Goal: Task Accomplishment & Management: Complete application form

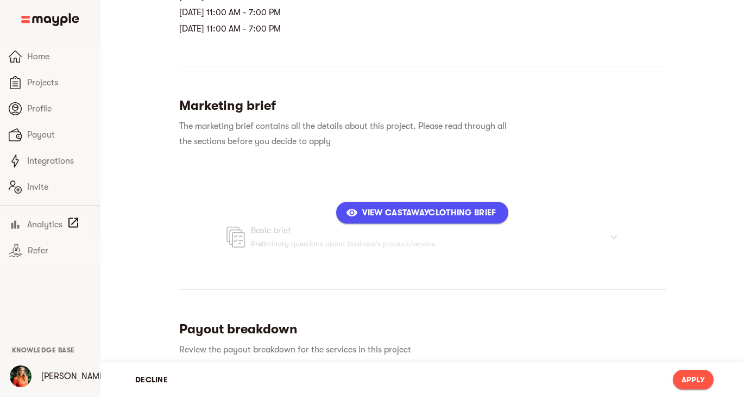
scroll to position [310, 0]
click at [696, 377] on span "Apply" at bounding box center [693, 379] width 23 height 13
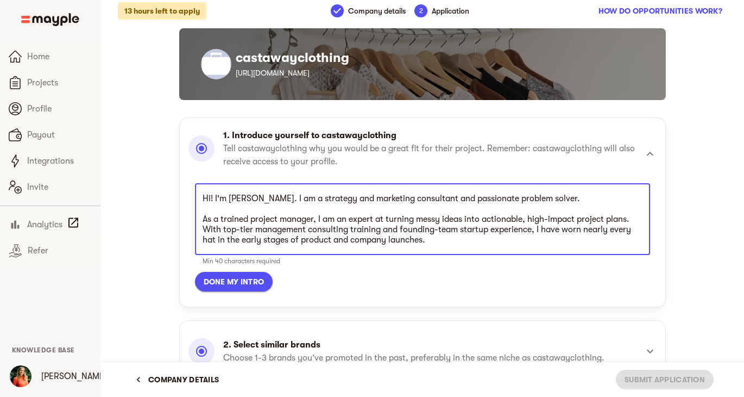
scroll to position [309, 0]
click at [309, 204] on textarea "Hi! I'm [PERSON_NAME]. I am a strategy and marketing consultant and passionate …" at bounding box center [423, 219] width 440 height 52
drag, startPoint x: 253, startPoint y: 199, endPoint x: 454, endPoint y: 267, distance: 211.8
click at [454, 267] on div "Hi! I'm [PERSON_NAME]. I am a strategy and marketing consultant and passionate …" at bounding box center [422, 227] width 455 height 89
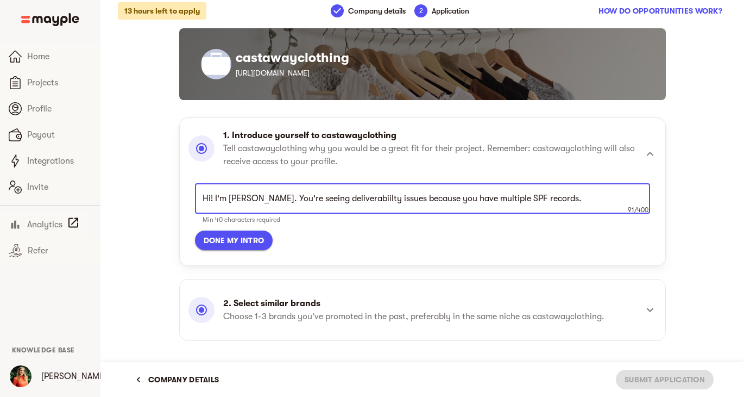
click at [330, 198] on textarea "Hi! I'm [PERSON_NAME]. You're seeing deliverabiilty issues because you have mul…" at bounding box center [423, 198] width 440 height 10
click at [356, 199] on textarea "Hi! I'm [PERSON_NAME]. You're seeing deliverabiilty issues because you have mul…" at bounding box center [423, 198] width 440 height 10
click at [308, 196] on textarea "Hi! I'm [PERSON_NAME]. You're seeing deliverability issues because you have mul…" at bounding box center [423, 198] width 440 height 10
click at [564, 200] on textarea "Hi! I'm [PERSON_NAME]. You're seeing email deliverability issues because you ha…" at bounding box center [423, 198] width 440 height 10
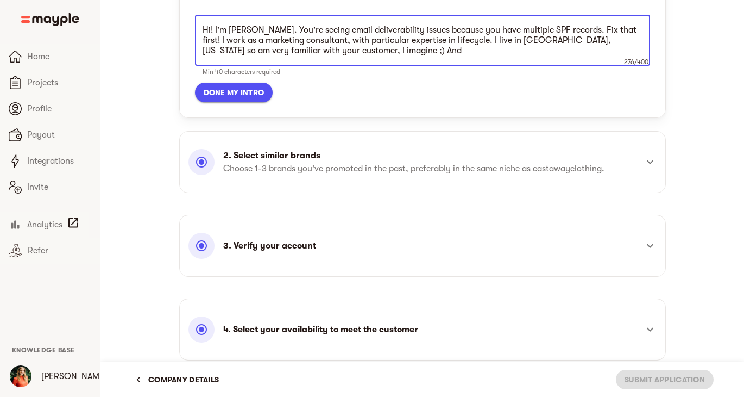
scroll to position [183, 0]
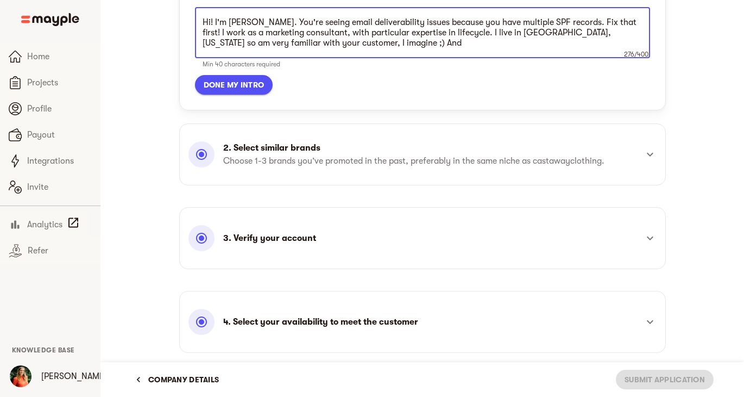
type textarea "Hi! I'm [PERSON_NAME]. You're seeing email deliverability issues because you ha…"
click at [650, 154] on icon at bounding box center [650, 154] width 13 height 13
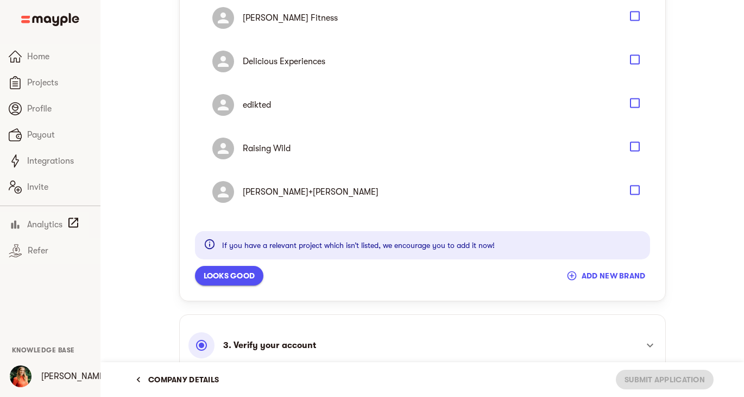
scroll to position [845, 0]
click at [637, 190] on icon "Select" at bounding box center [635, 191] width 13 height 13
click at [611, 273] on span "add new brand" at bounding box center [607, 276] width 77 height 13
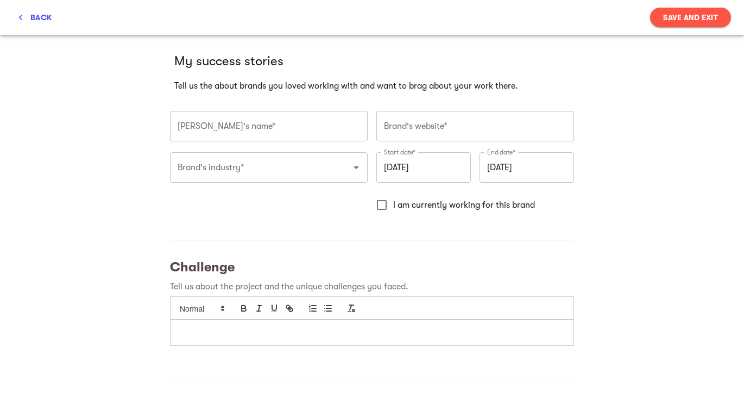
click at [236, 129] on input "text" at bounding box center [269, 126] width 198 height 30
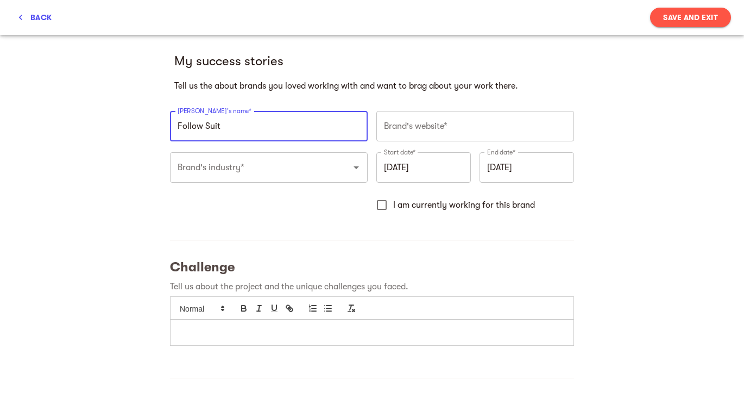
type input "Follow Suit"
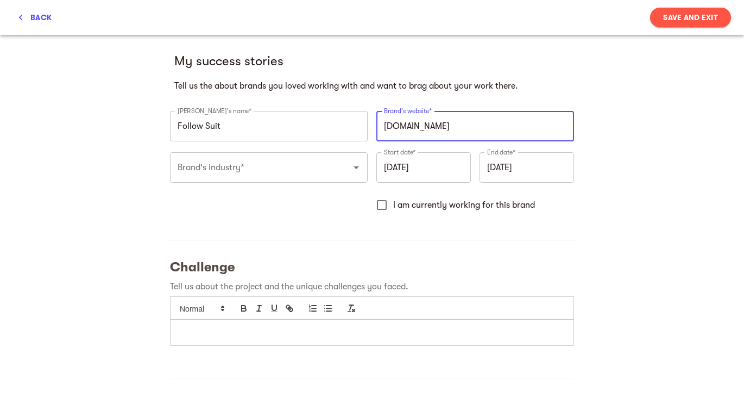
type input "[URL][DOMAIN_NAME]"
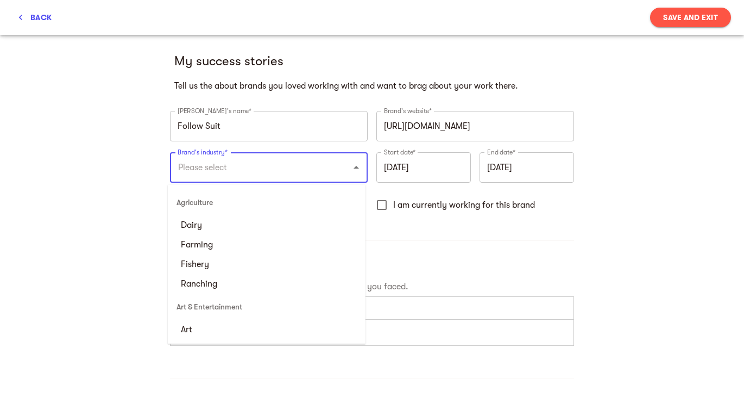
click at [239, 171] on input "Brand's industry*" at bounding box center [254, 167] width 158 height 21
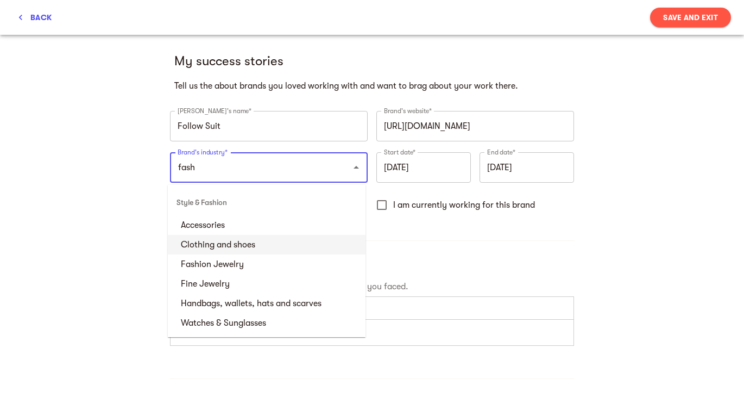
click at [238, 241] on li "Clothing and shoes" at bounding box center [267, 245] width 198 height 20
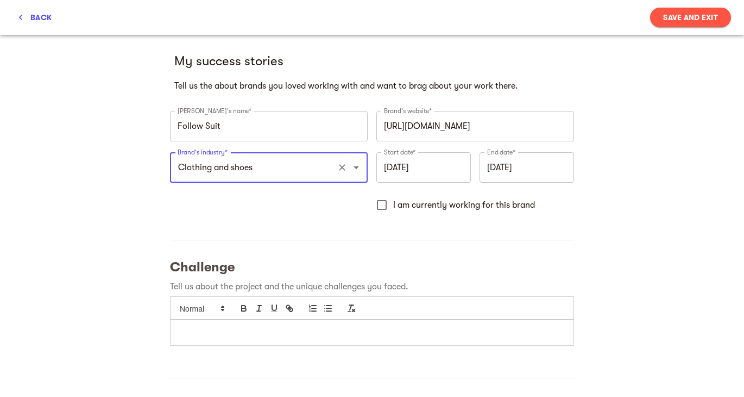
type input "Clothing and shoes"
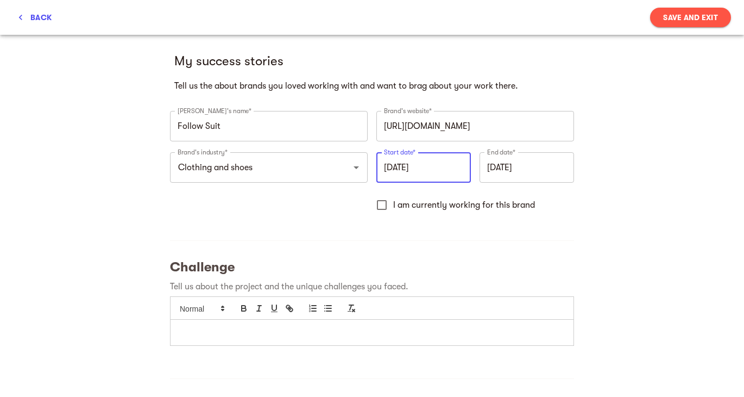
click at [436, 167] on input "[DATE]" at bounding box center [423, 167] width 95 height 30
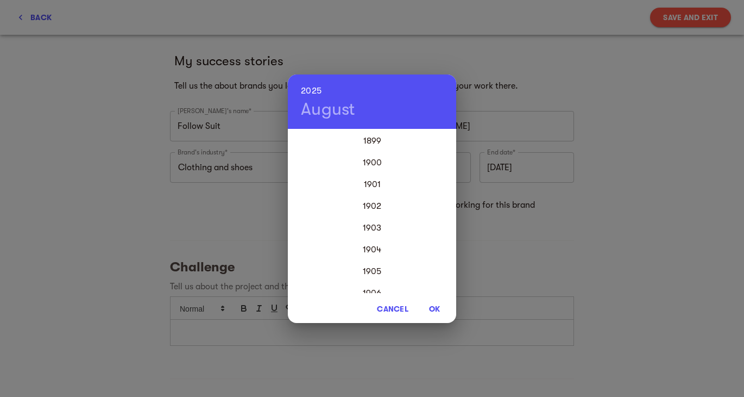
scroll to position [2608, 0]
click at [399, 306] on span "Cancel" at bounding box center [393, 308] width 32 height 13
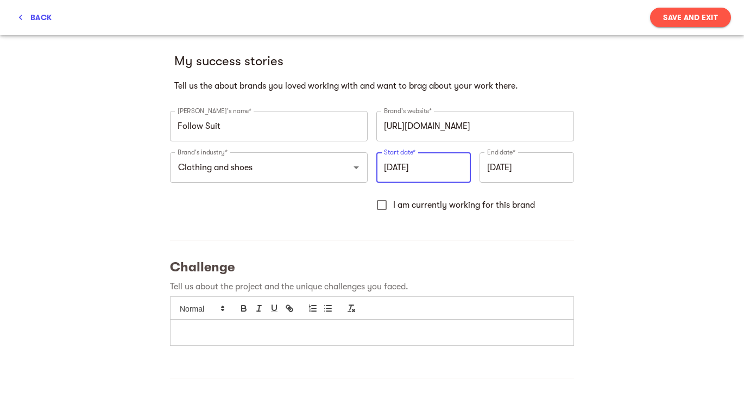
click at [401, 172] on input "[DATE]" at bounding box center [423, 167] width 95 height 30
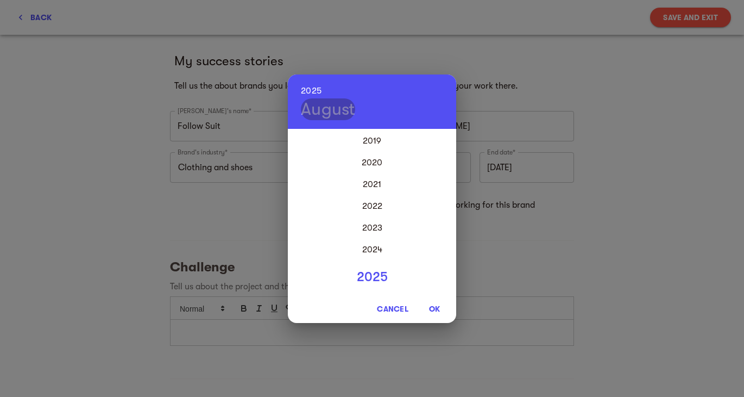
click at [326, 112] on h4 "August" at bounding box center [328, 109] width 54 height 22
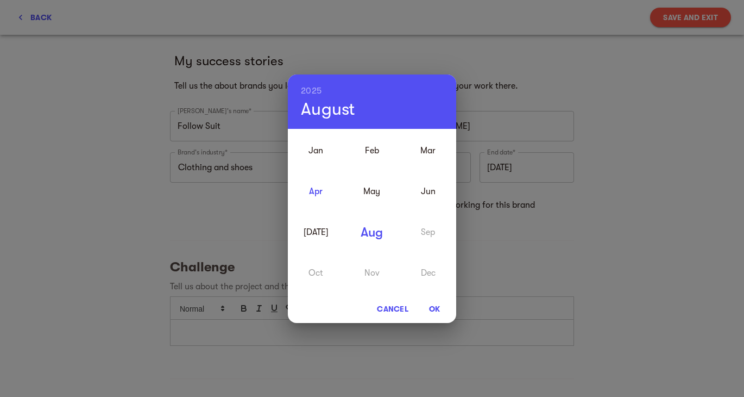
click at [317, 185] on div "Apr" at bounding box center [316, 191] width 56 height 41
click at [372, 186] on div "May" at bounding box center [372, 191] width 56 height 41
click at [435, 306] on span "OK" at bounding box center [435, 308] width 26 height 13
type input "[DATE]"
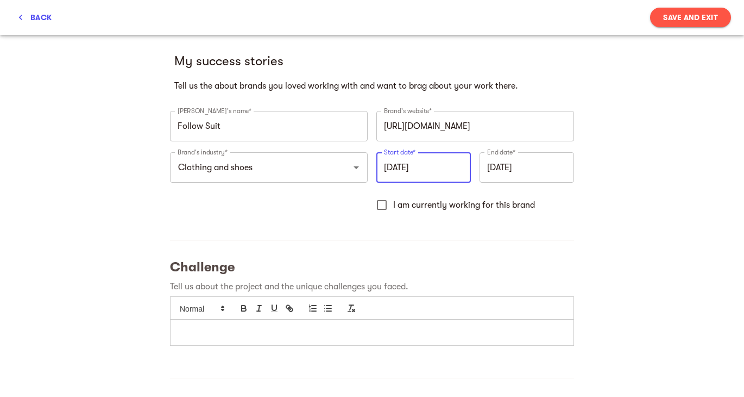
click at [378, 206] on input "I am currently working for this brand" at bounding box center [381, 204] width 23 height 23
checkbox input "true"
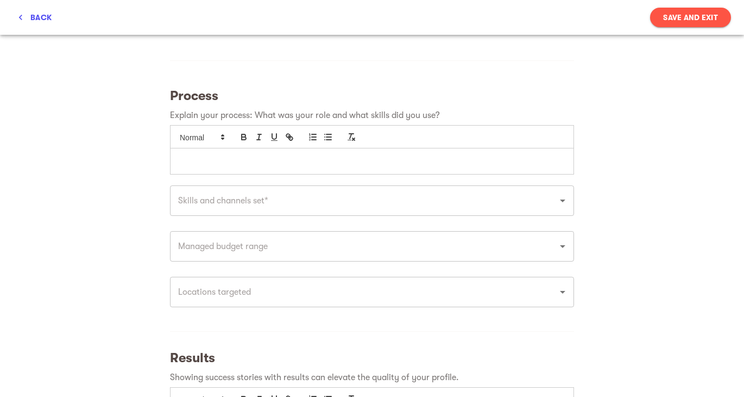
scroll to position [511, 0]
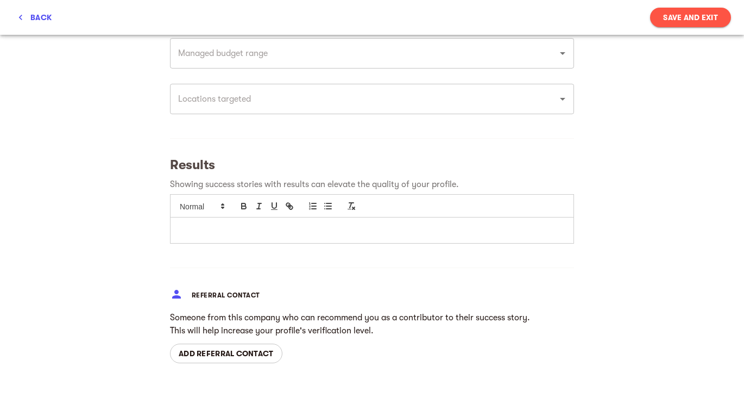
click at [671, 17] on span "Save and Exit" at bounding box center [690, 17] width 55 height 13
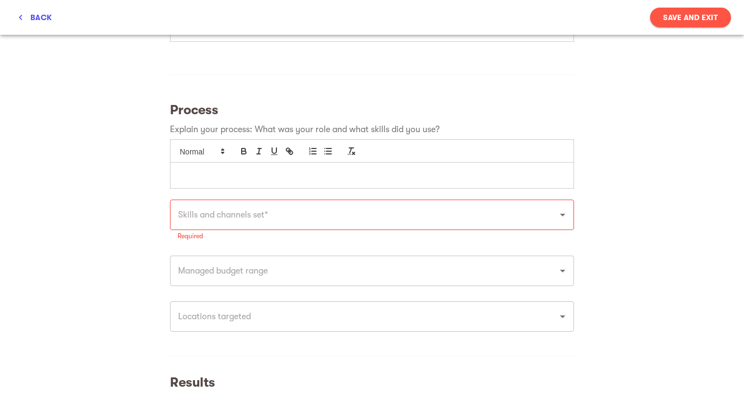
scroll to position [303, 0]
click at [293, 222] on input "text" at bounding box center [357, 215] width 364 height 21
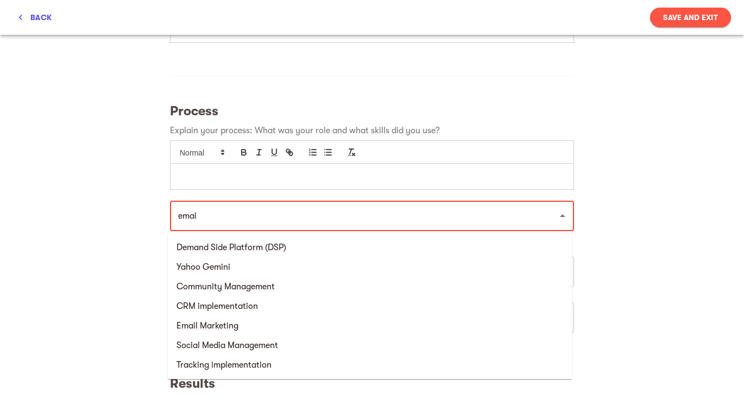
type input "email"
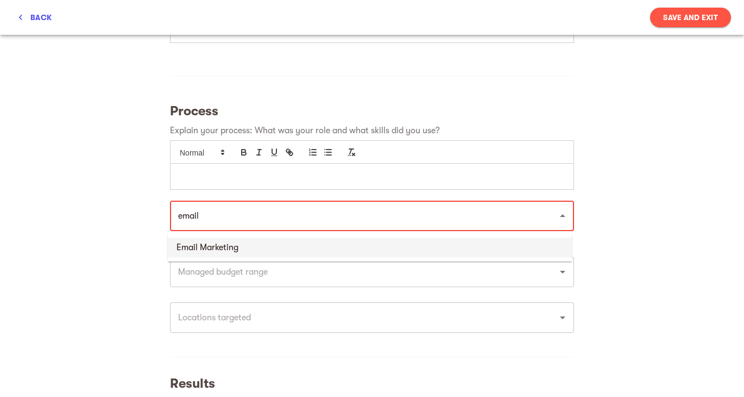
click at [260, 244] on li "Email Marketing" at bounding box center [370, 247] width 404 height 20
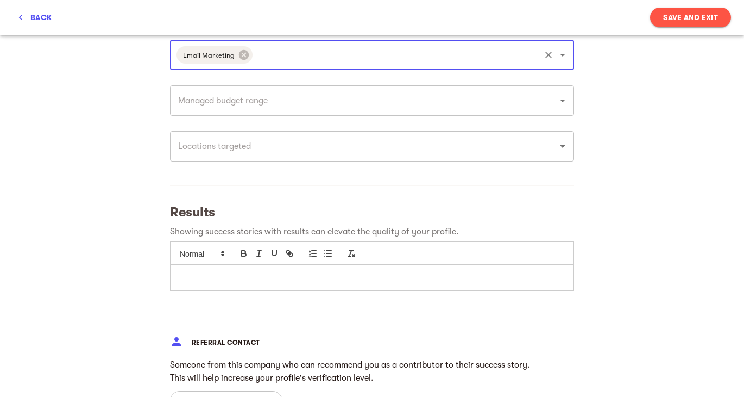
scroll to position [514, 0]
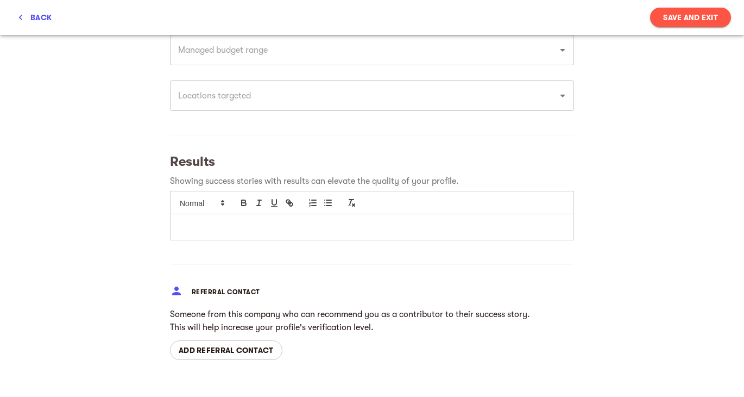
click at [669, 15] on span "Save and Exit" at bounding box center [690, 17] width 55 height 13
type input "[DATE]"
checkbox input "false"
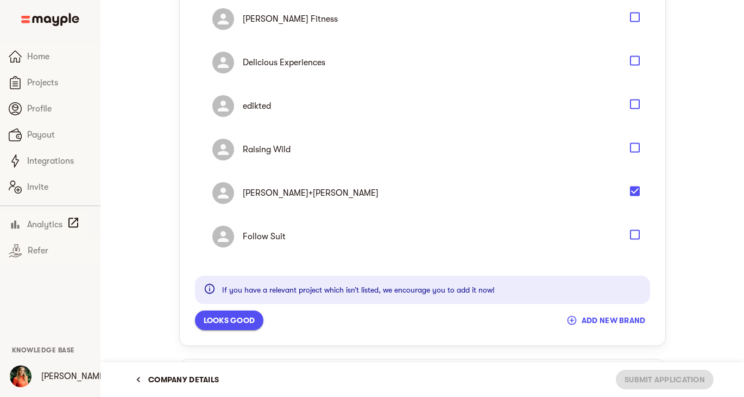
click at [635, 235] on icon "Select" at bounding box center [635, 234] width 13 height 13
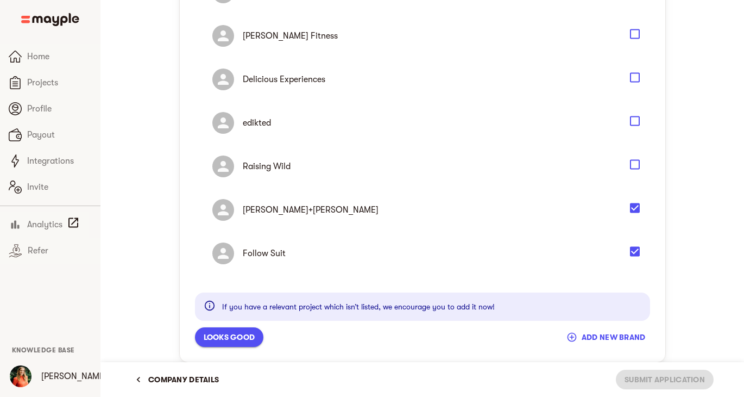
scroll to position [820, 0]
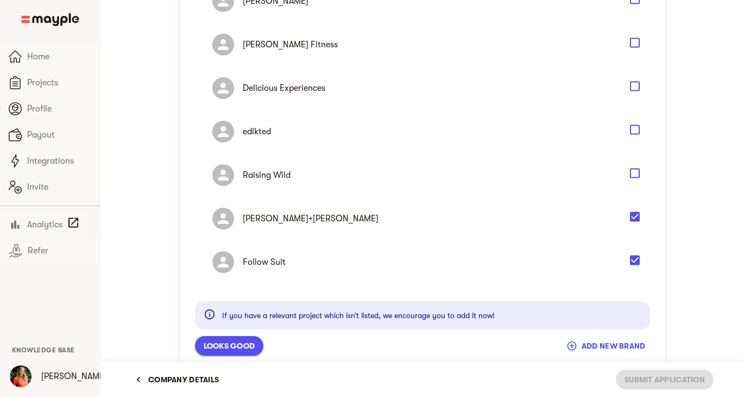
click at [635, 133] on icon "Select" at bounding box center [635, 129] width 13 height 13
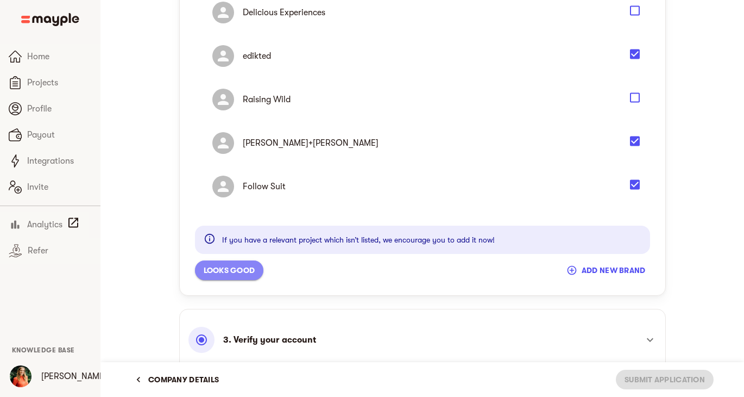
click at [236, 268] on span "Looks good" at bounding box center [230, 269] width 52 height 13
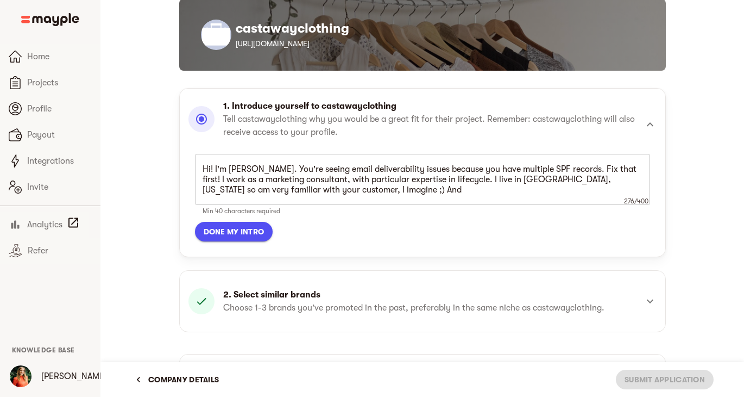
scroll to position [17, 0]
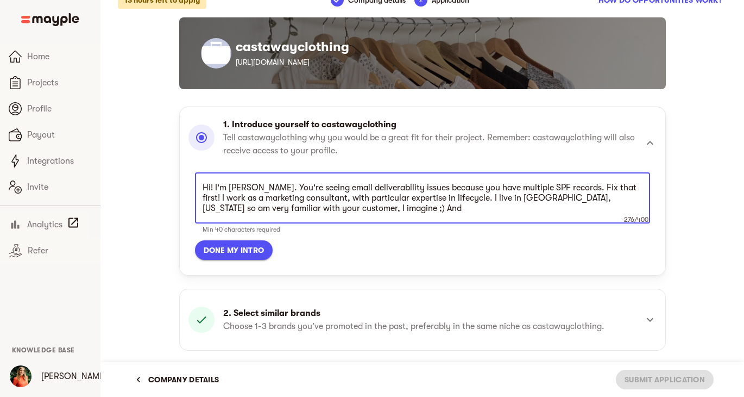
click at [420, 206] on textarea "Hi! I'm [PERSON_NAME]. You're seeing email deliverability issues because you ha…" at bounding box center [423, 198] width 440 height 31
drag, startPoint x: 506, startPoint y: 209, endPoint x: 459, endPoint y: 209, distance: 47.3
click at [459, 209] on textarea "Hi! I'm [PERSON_NAME]. You're seeing email deliverability issues because you ha…" at bounding box center [423, 198] width 440 height 31
drag, startPoint x: 459, startPoint y: 208, endPoint x: 557, endPoint y: 209, distance: 98.3
click at [557, 209] on textarea "Hi! I'm [PERSON_NAME]. You're seeing email deliverability issues because you ha…" at bounding box center [423, 198] width 440 height 31
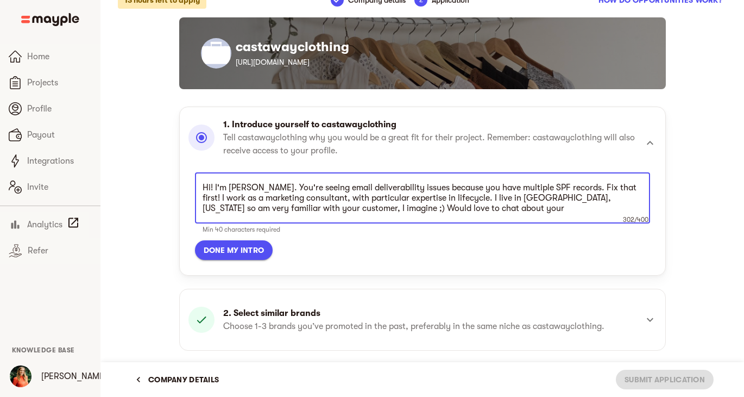
drag, startPoint x: 478, startPoint y: 207, endPoint x: 417, endPoint y: 208, distance: 60.3
click at [417, 208] on textarea "Hi! I'm [PERSON_NAME]. You're seeing email deliverability issues because you ha…" at bounding box center [423, 198] width 440 height 31
click at [567, 186] on textarea "Hi! I'm [PERSON_NAME]. You're seeing email deliverability issues because you ha…" at bounding box center [423, 198] width 440 height 31
click at [373, 194] on textarea "Hi! I'm [PERSON_NAME]. You're seeing email deliverability issues because you ha…" at bounding box center [423, 198] width 440 height 31
click at [532, 206] on textarea "Hi! I'm [PERSON_NAME]. You're seeing email deliverability issues because you ha…" at bounding box center [423, 198] width 440 height 31
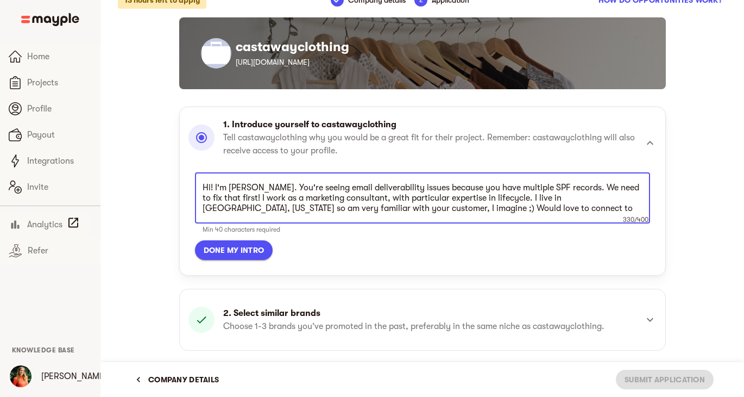
click at [571, 202] on textarea "Hi! I'm [PERSON_NAME]. You're seeing email deliverability issues because you ha…" at bounding box center [423, 198] width 440 height 31
click at [567, 209] on textarea "Hi! I'm [PERSON_NAME]. You're seeing email deliverability issues because you ha…" at bounding box center [423, 198] width 440 height 31
click at [348, 199] on textarea "Hi! I'm [PERSON_NAME]. You're seeing email deliverability issues because you ha…" at bounding box center [423, 198] width 440 height 31
click at [265, 198] on textarea "Hi! I'm [PERSON_NAME]. You're seeing email deliverability issues because you ha…" at bounding box center [423, 198] width 440 height 31
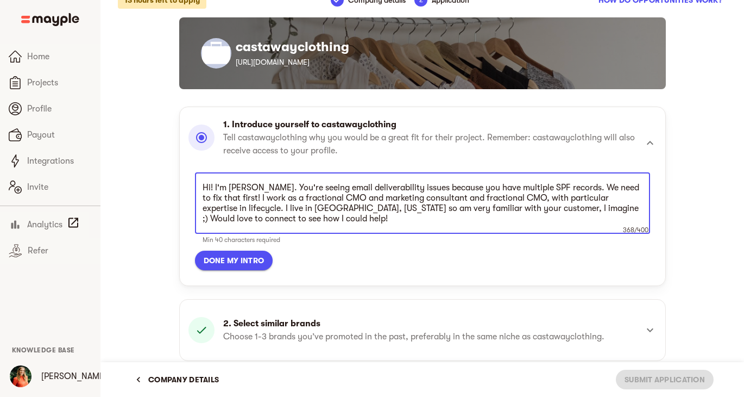
drag, startPoint x: 429, startPoint y: 195, endPoint x: 506, endPoint y: 201, distance: 77.4
click at [506, 201] on textarea "Hi! I'm [PERSON_NAME]. You're seeing email deliverability issues because you ha…" at bounding box center [423, 203] width 440 height 41
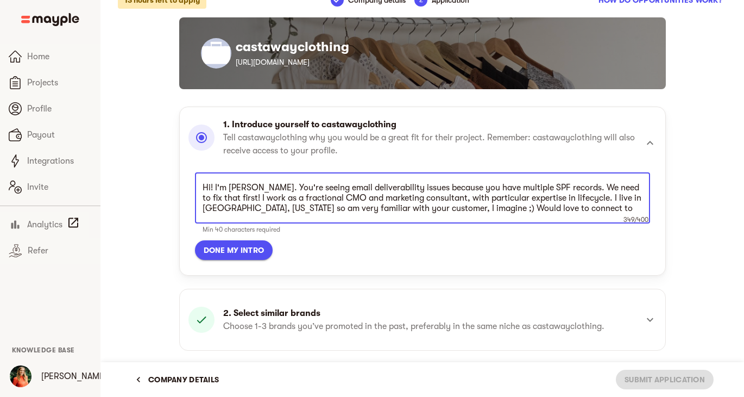
click at [535, 203] on textarea "Hi! I'm [PERSON_NAME]. You're seeing email deliverability issues because you ha…" at bounding box center [423, 198] width 440 height 31
click at [640, 209] on textarea "Hi! I'm [PERSON_NAME]. You're seeing email deliverability issues because you ha…" at bounding box center [423, 198] width 440 height 31
type textarea "Hi! I'm [PERSON_NAME]. You're seeing email deliverability issues because you ha…"
click at [232, 249] on span "Done my intro" at bounding box center [234, 249] width 61 height 13
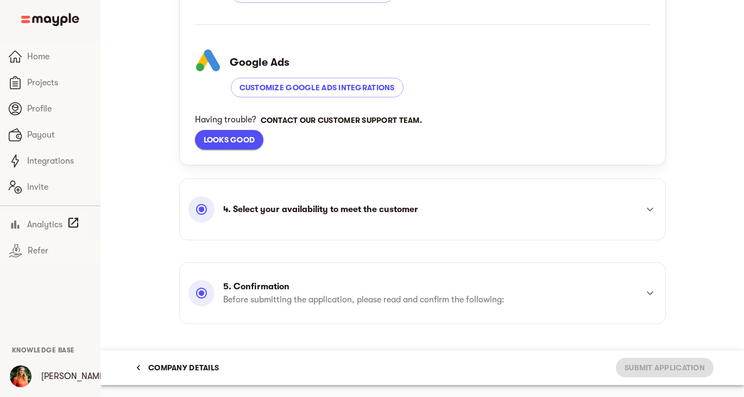
scroll to position [514, 0]
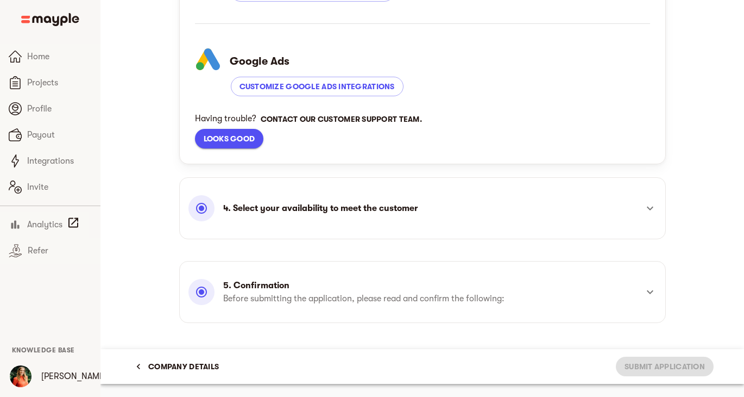
click at [238, 134] on span "Looks good" at bounding box center [230, 138] width 52 height 13
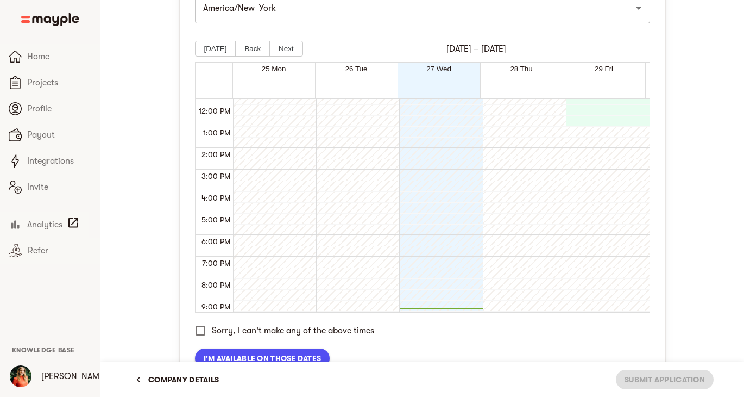
scroll to position [453, 0]
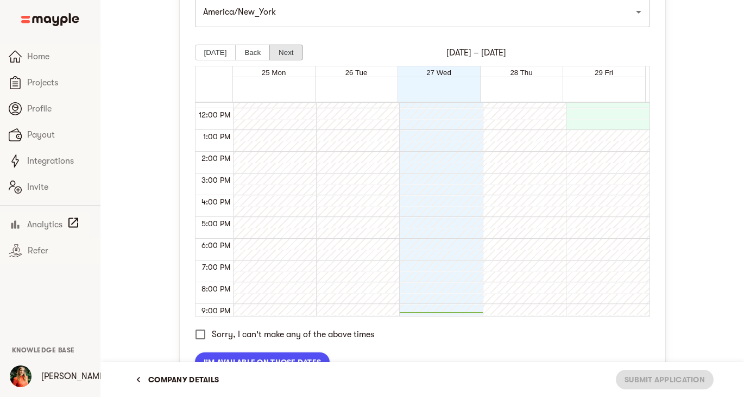
click at [288, 52] on button "Next" at bounding box center [285, 53] width 33 height 16
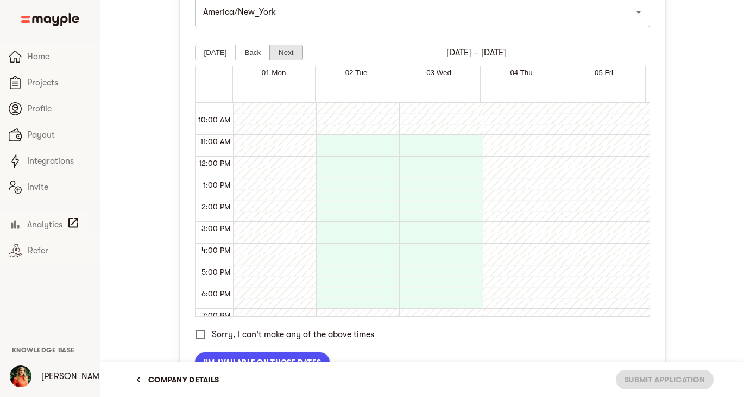
scroll to position [213, 0]
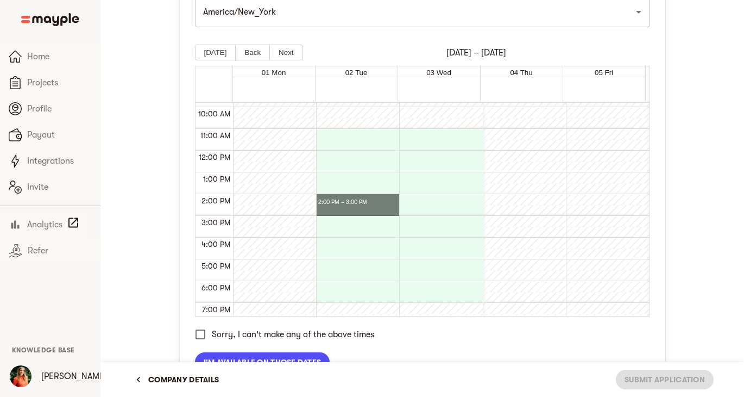
drag, startPoint x: 347, startPoint y: 196, endPoint x: 345, endPoint y: 210, distance: 14.8
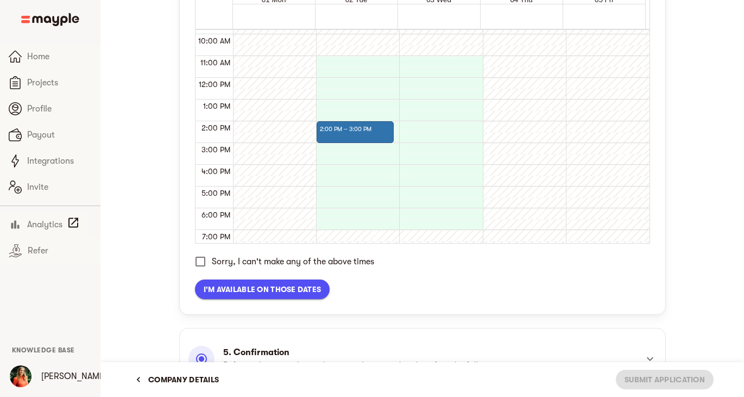
click at [260, 291] on span "I'm available on those dates" at bounding box center [263, 288] width 118 height 13
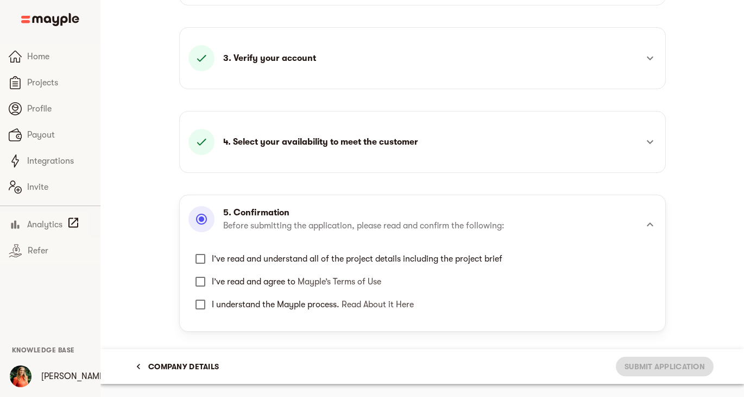
scroll to position [277, 0]
click at [203, 262] on input "I’ve read and understand all of the project details including the project brief" at bounding box center [200, 258] width 23 height 23
checkbox input "true"
click at [203, 283] on input "I’ve read and agree to Mayple’s Terms of Use" at bounding box center [200, 281] width 23 height 23
checkbox input "true"
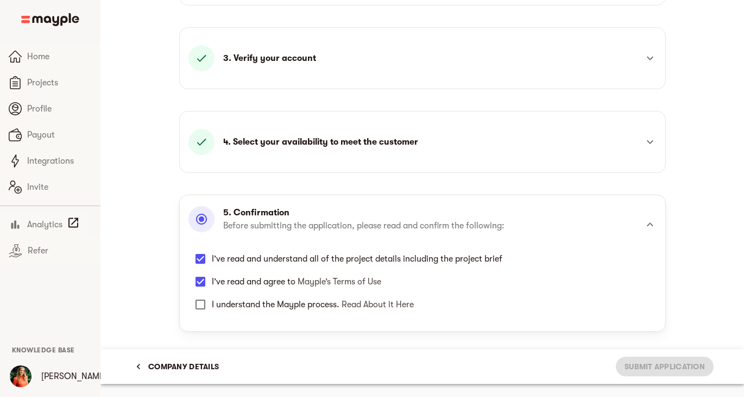
click at [202, 307] on input "I understand the Mayple process. Read About it Here" at bounding box center [200, 304] width 23 height 23
checkbox input "true"
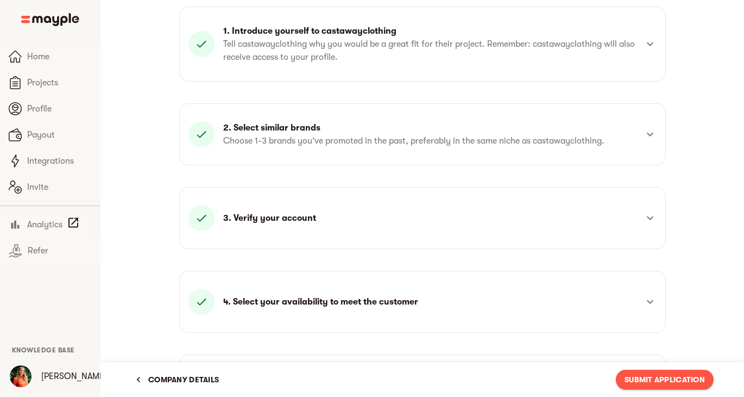
scroll to position [0, 0]
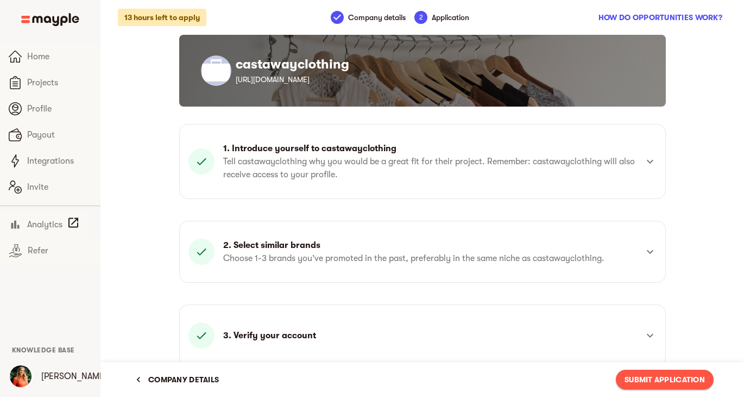
click at [663, 376] on span "Submit Application" at bounding box center [665, 379] width 80 height 13
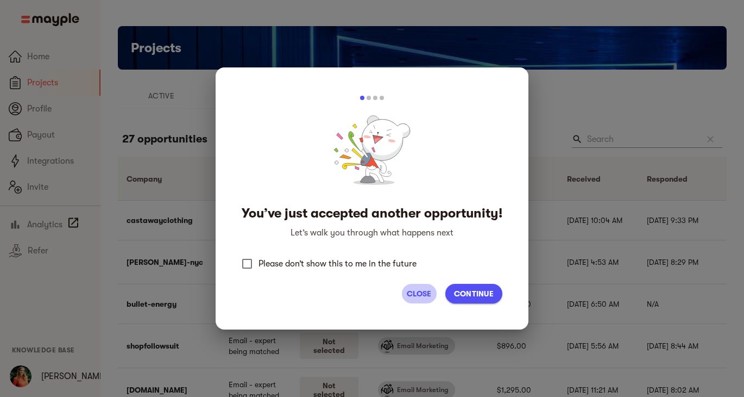
click at [418, 292] on span "Close" at bounding box center [419, 293] width 26 height 13
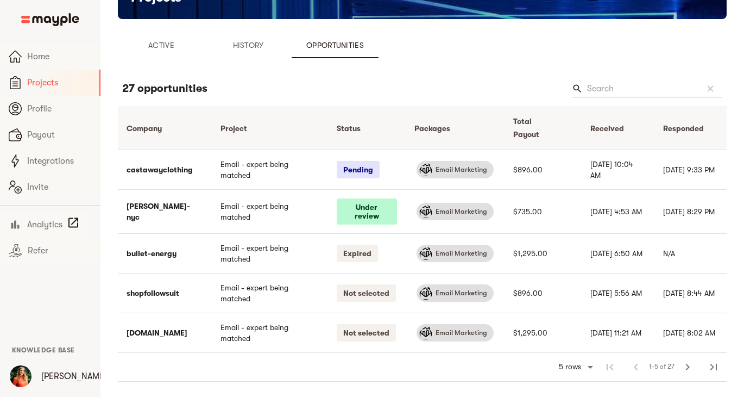
scroll to position [51, 0]
